Goal: Task Accomplishment & Management: Use online tool/utility

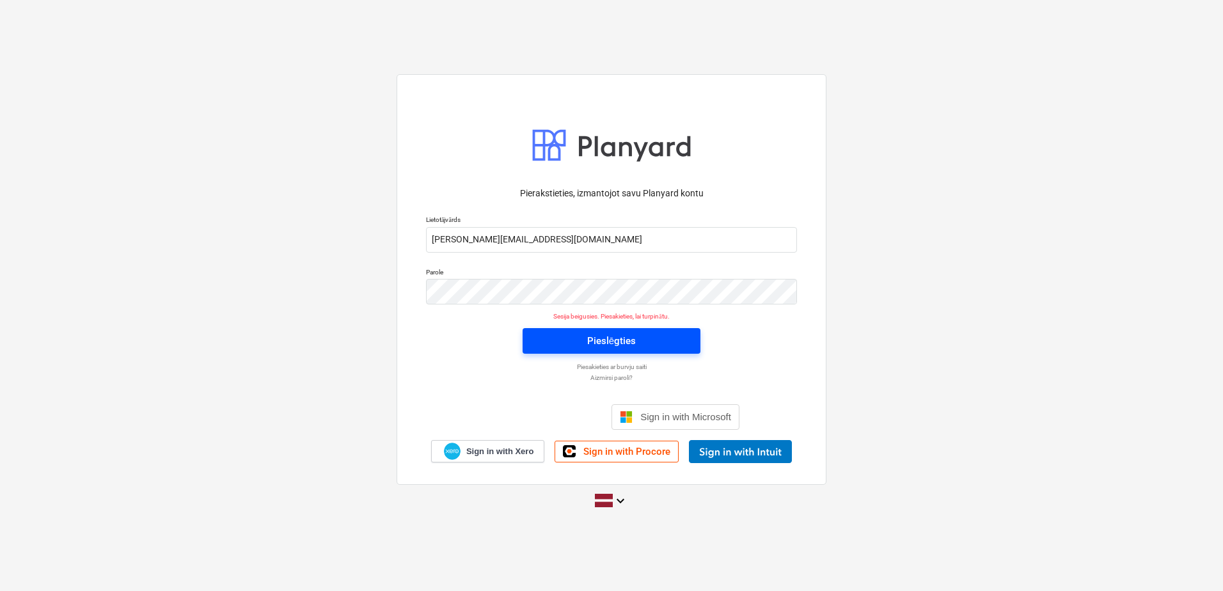
click at [597, 345] on div "Pieslēgties" at bounding box center [611, 341] width 49 height 17
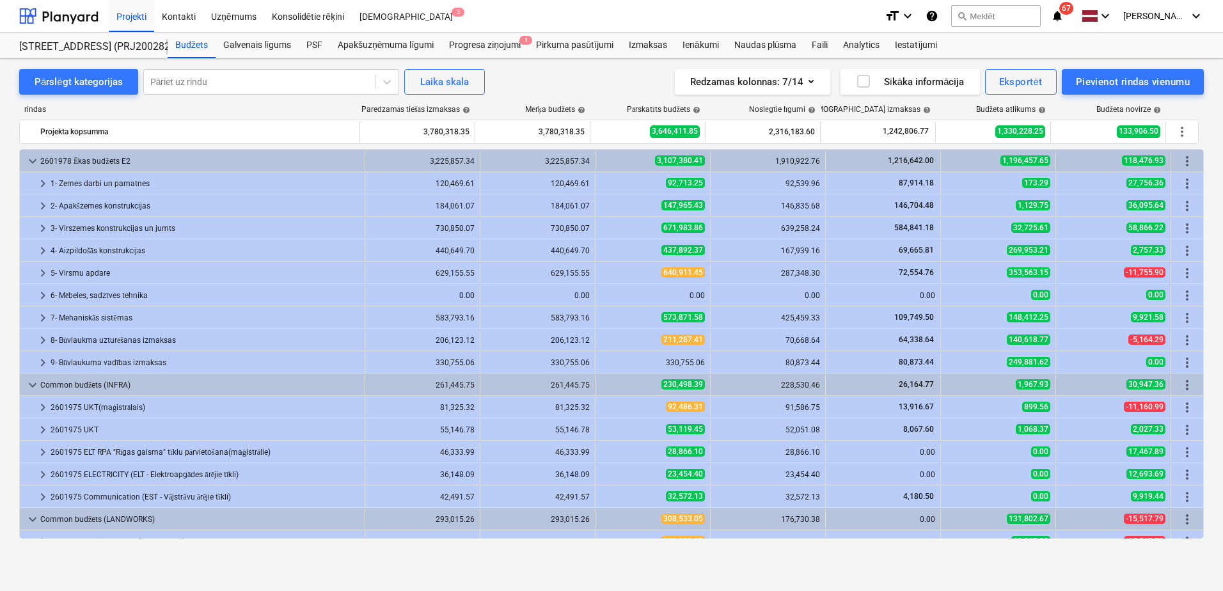
scroll to position [36, 0]
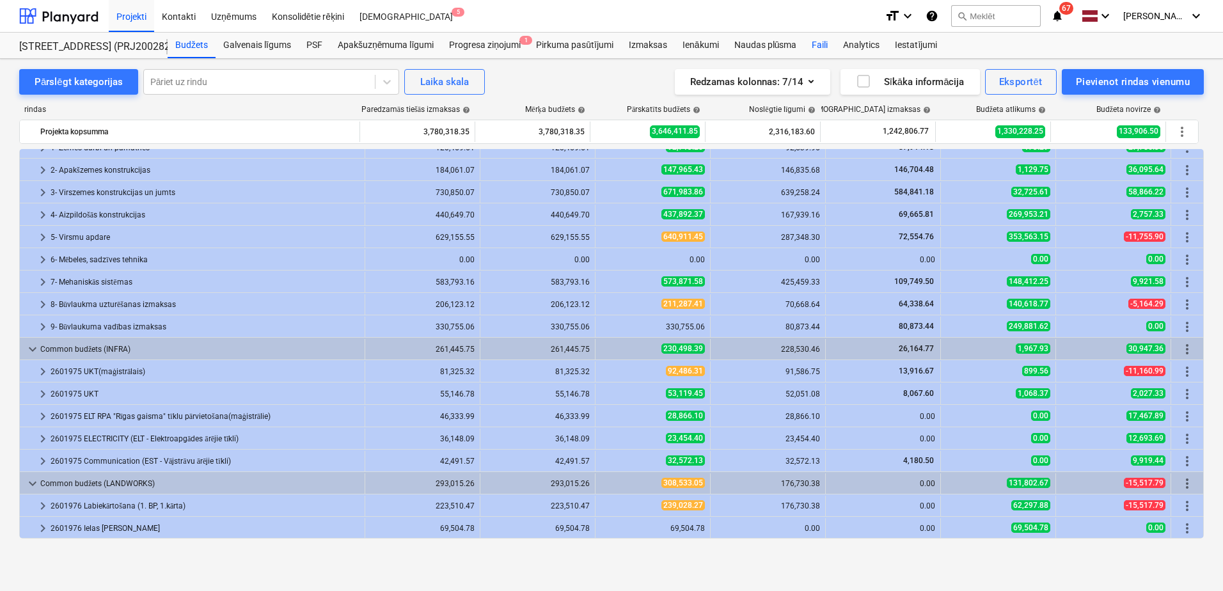
click at [821, 38] on div "Faili" at bounding box center [819, 46] width 31 height 26
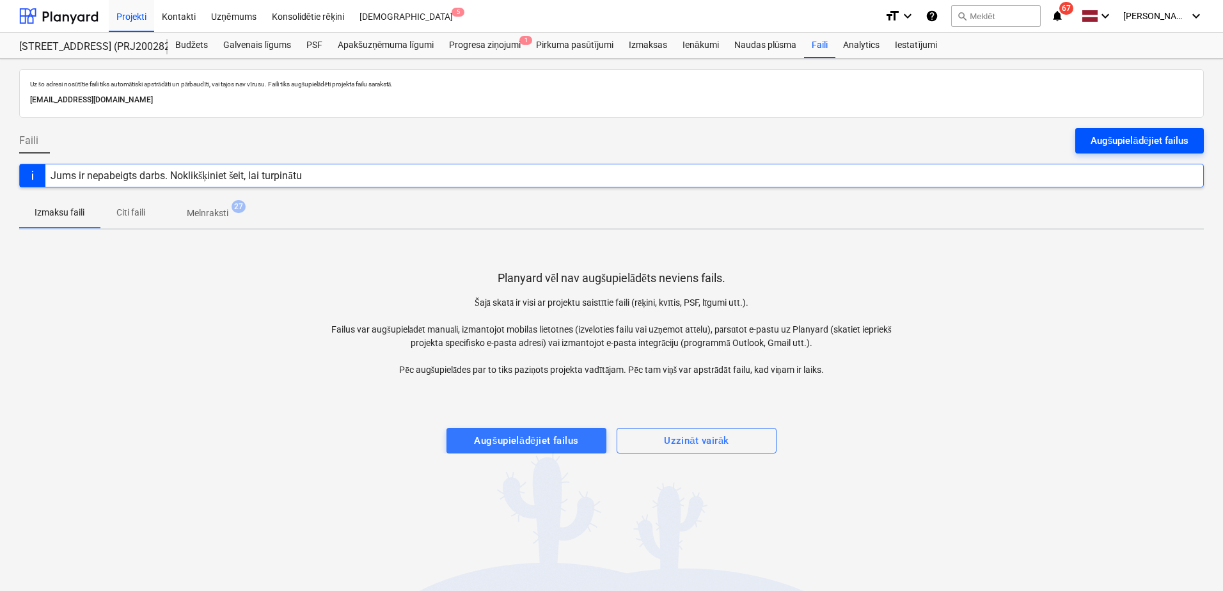
click at [1123, 141] on div "Augšupielādējiet failus" at bounding box center [1139, 140] width 98 height 17
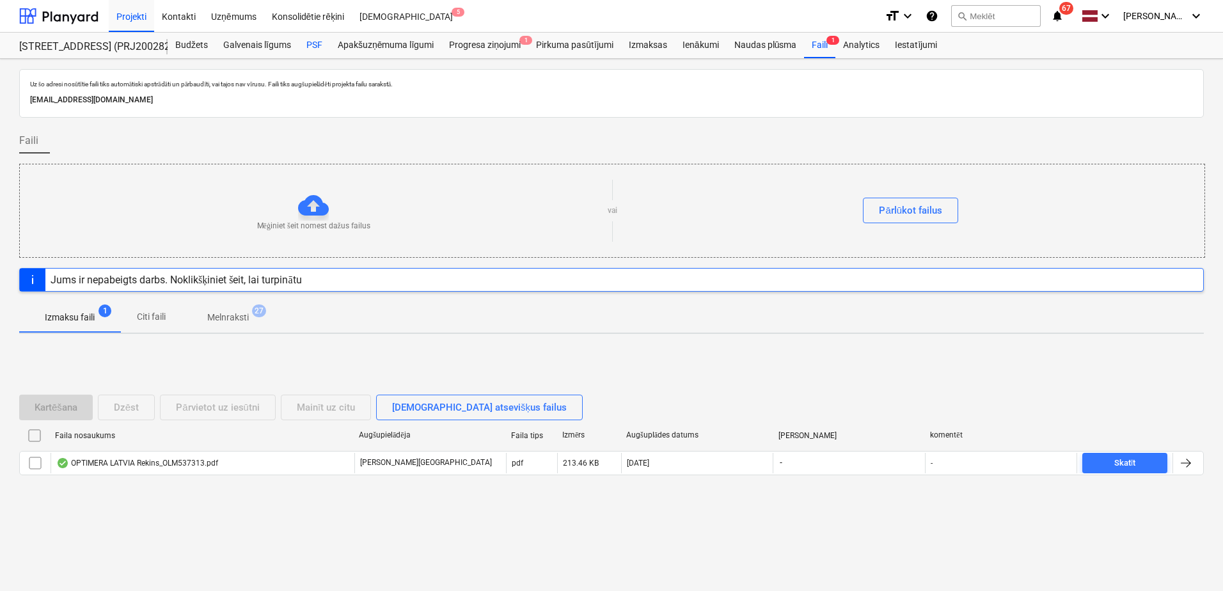
click at [308, 45] on div "PSF" at bounding box center [314, 46] width 31 height 26
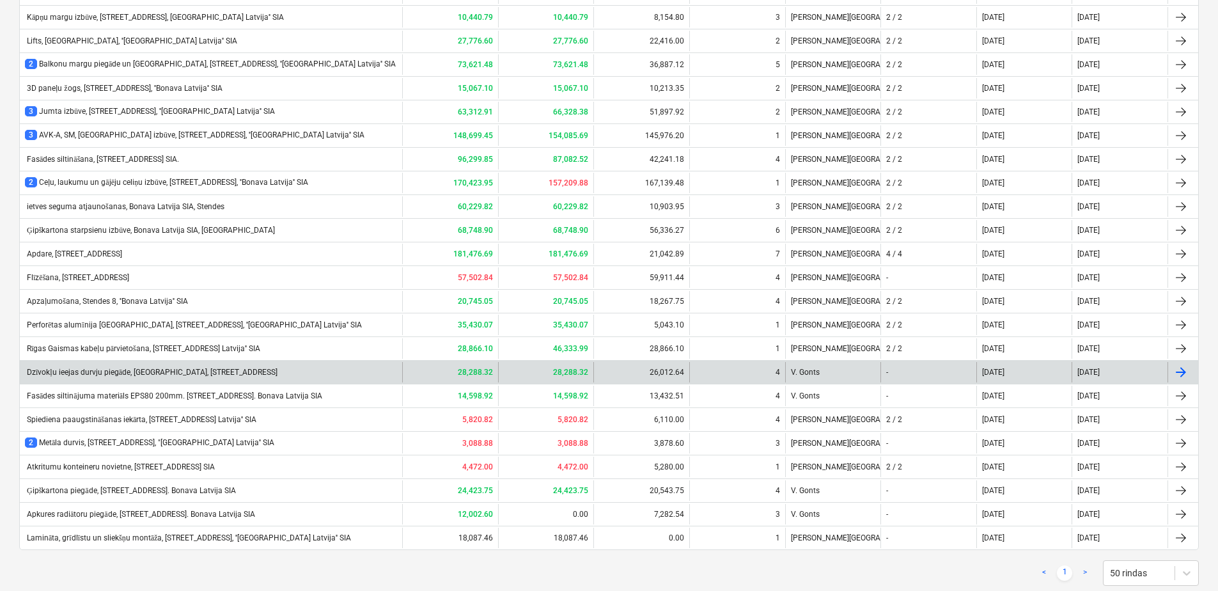
scroll to position [858, 0]
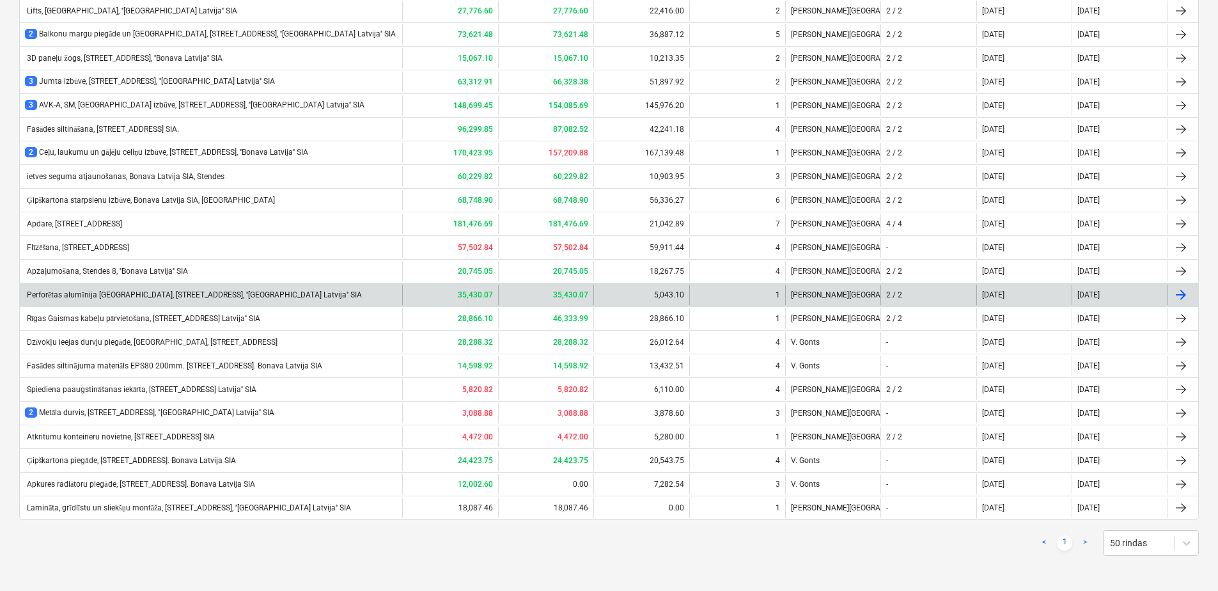
click at [68, 299] on div "Perforētas alumīnija [GEOGRAPHIC_DATA], [STREET_ADDRESS], ''[GEOGRAPHIC_DATA] L…" at bounding box center [211, 295] width 382 height 20
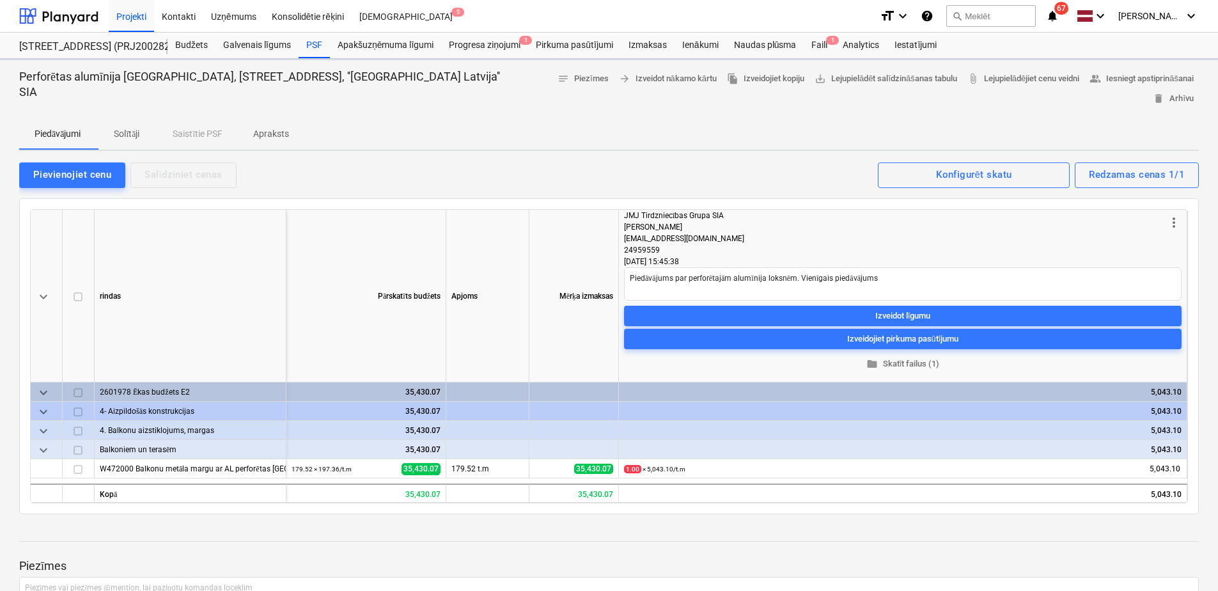
type textarea "x"
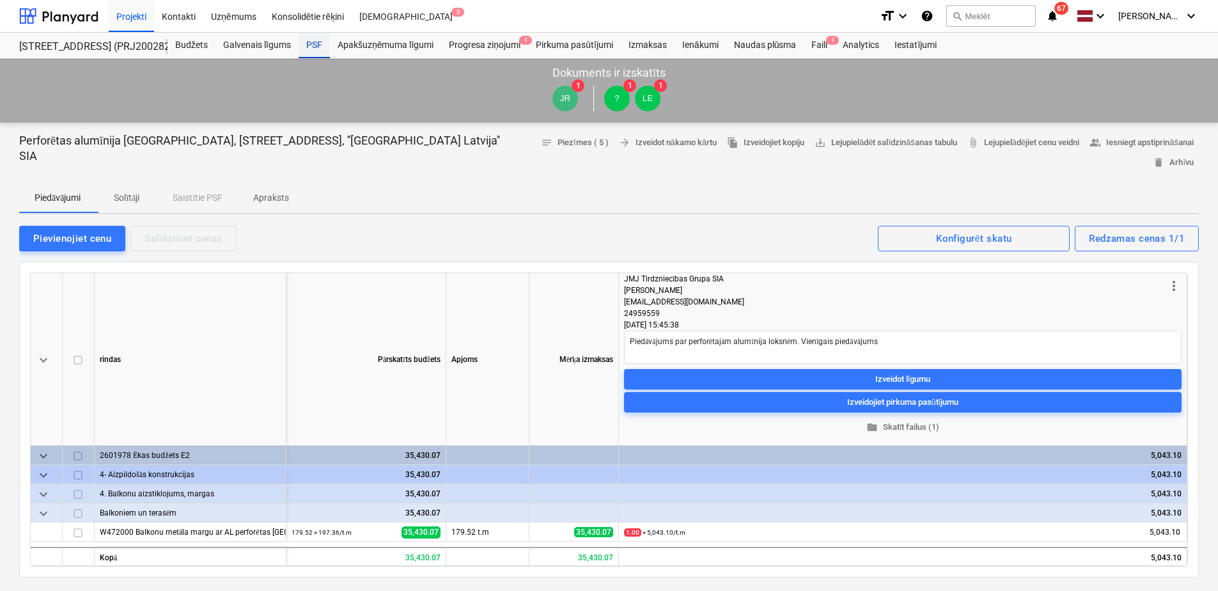
click at [315, 42] on div "PSF" at bounding box center [314, 46] width 31 height 26
